Goal: Task Accomplishment & Management: Manage account settings

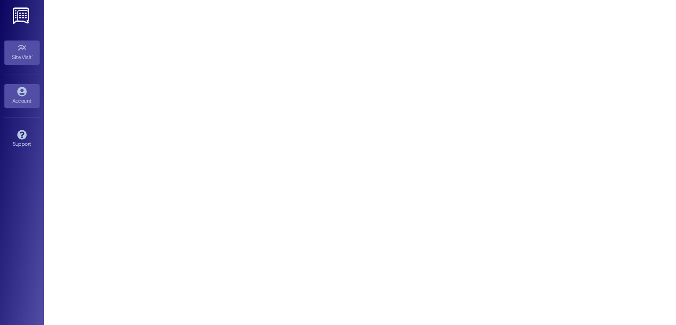
click at [19, 97] on div "Account" at bounding box center [22, 100] width 44 height 9
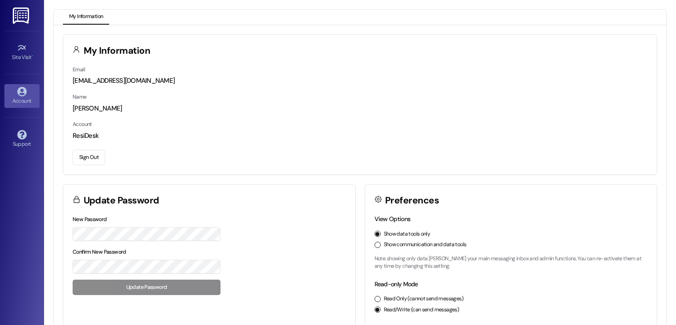
click at [86, 158] on button "Sign Out" at bounding box center [89, 157] width 33 height 15
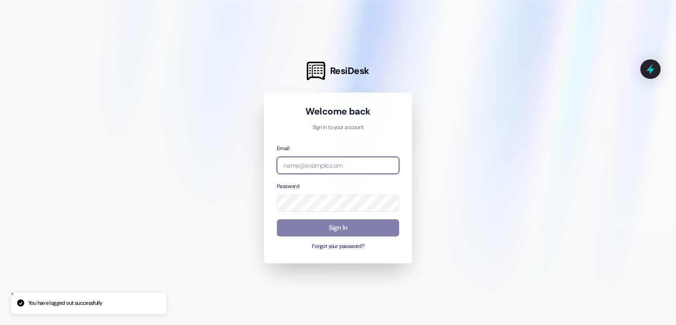
click at [303, 169] on input "email" at bounding box center [338, 165] width 122 height 17
type input "[EMAIL_ADDRESS][DOMAIN_NAME]"
